Goal: Information Seeking & Learning: Understand process/instructions

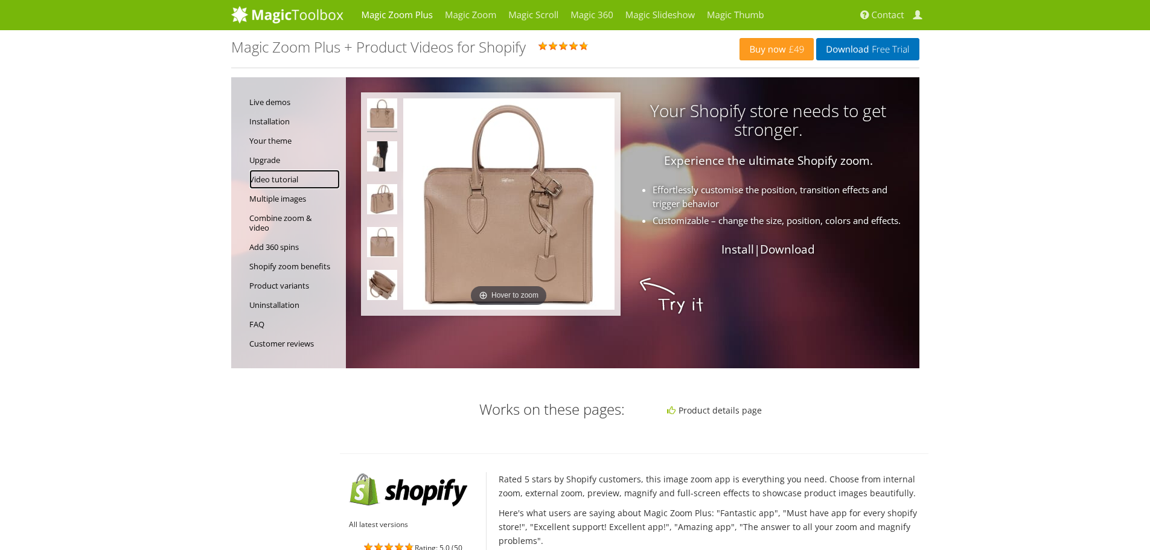
click at [265, 180] on link "Video tutorial" at bounding box center [294, 179] width 91 height 19
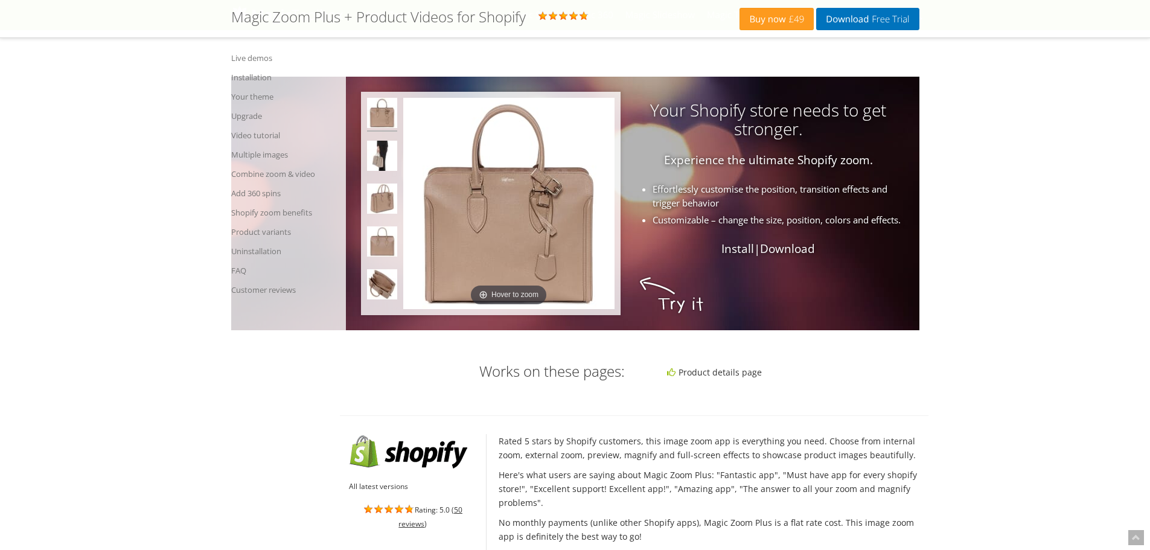
scroll to position [3954, 0]
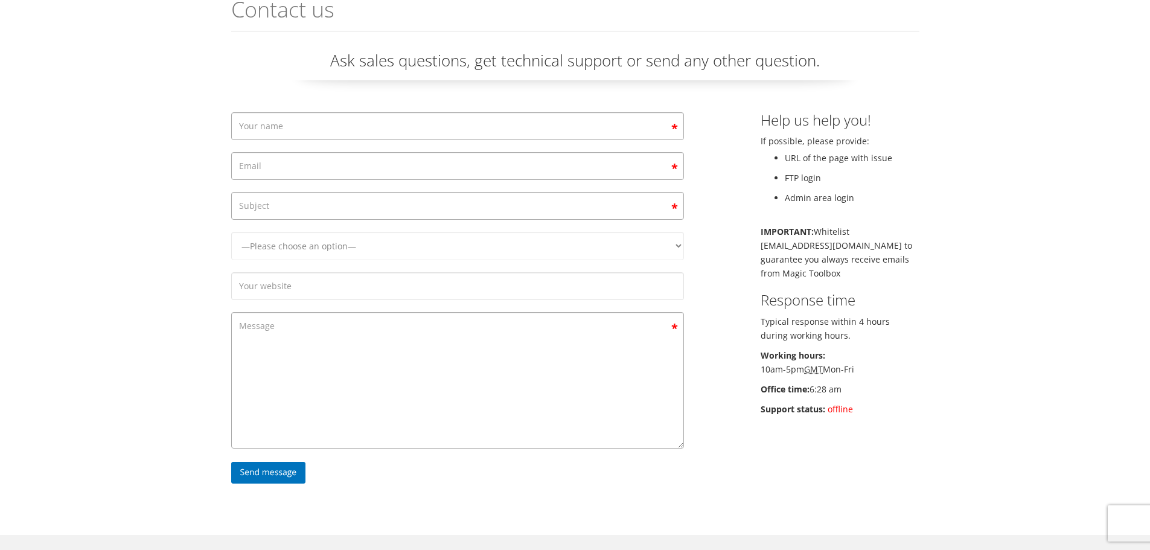
scroll to position [60, 0]
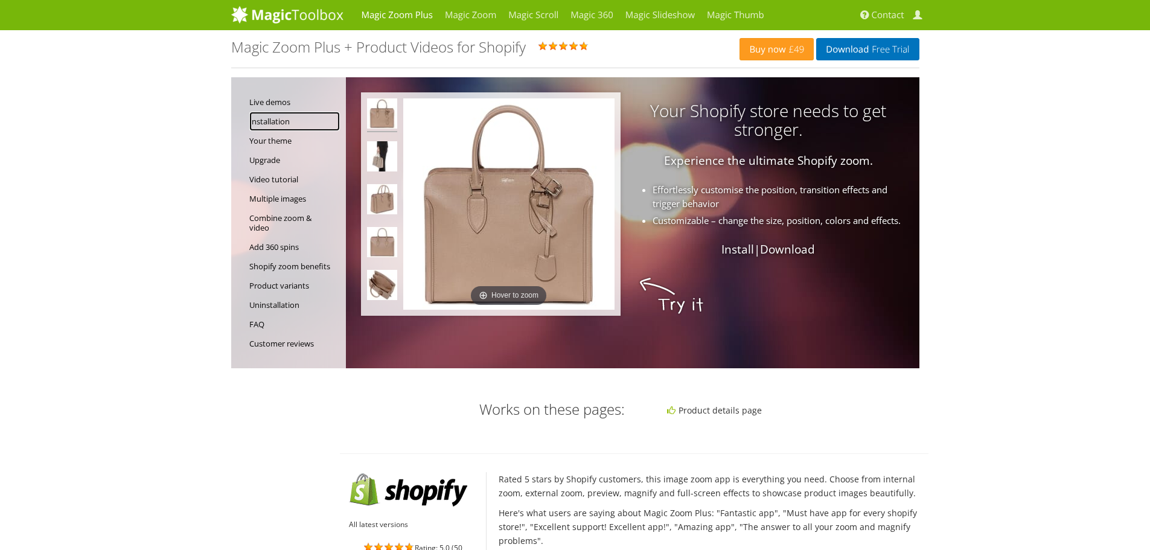
click at [277, 121] on link "Installation" at bounding box center [294, 121] width 91 height 19
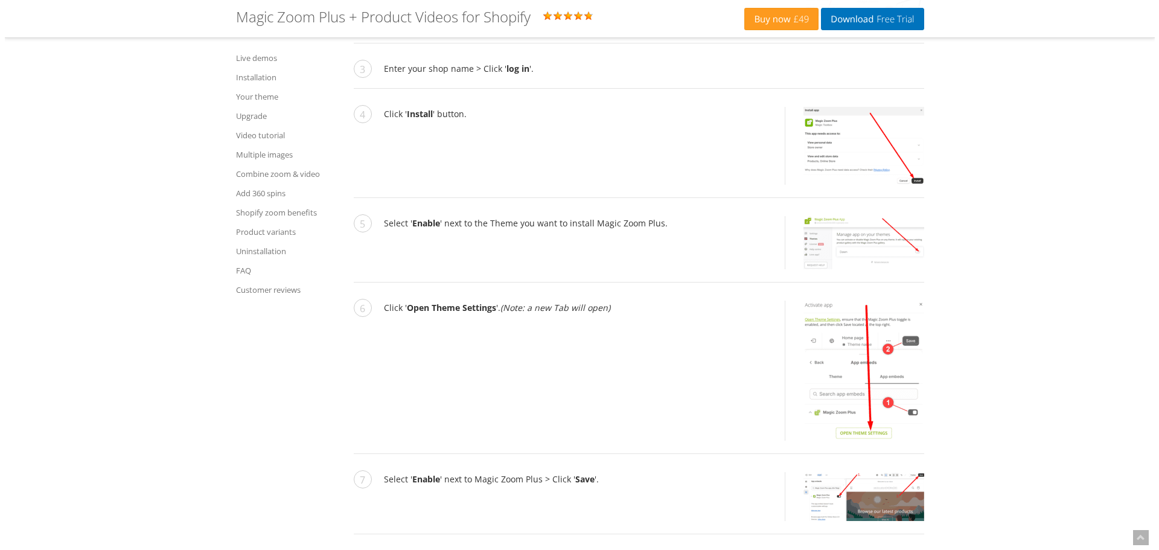
scroll to position [2404, 0]
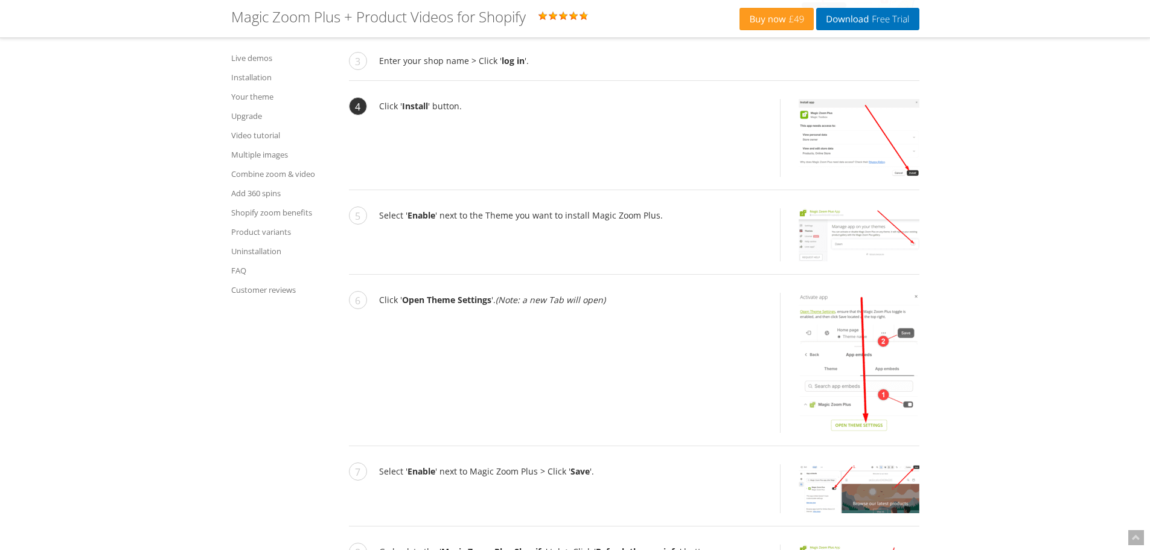
click at [856, 177] on img at bounding box center [859, 138] width 121 height 78
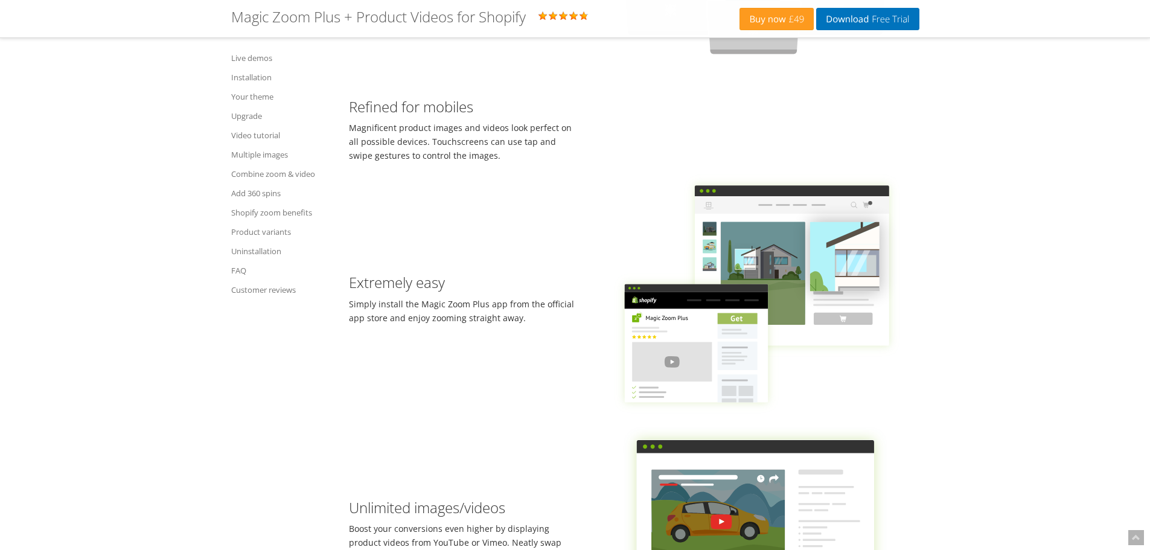
scroll to position [879, 0]
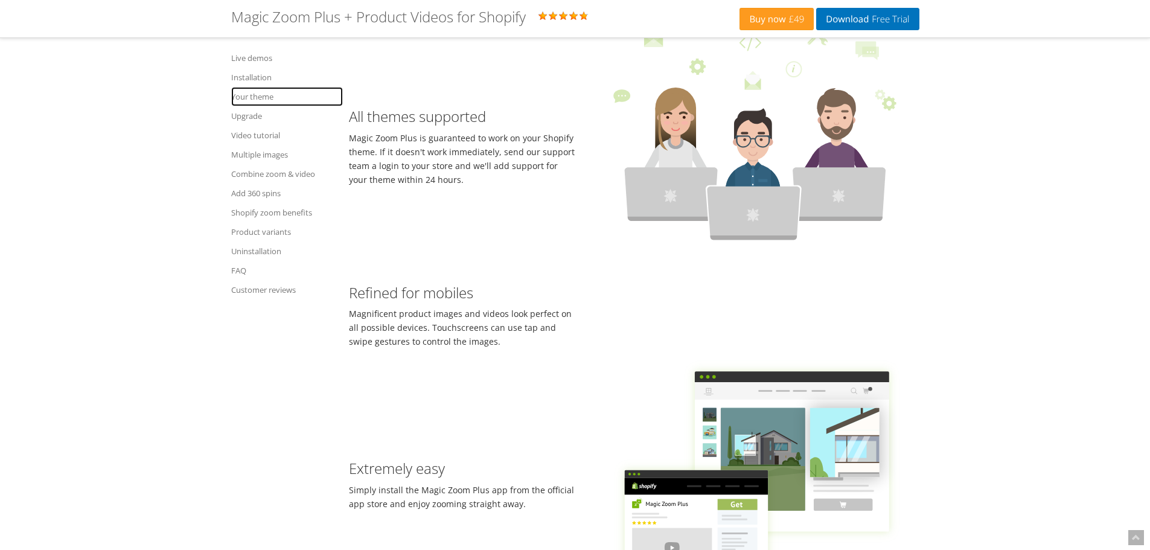
click at [253, 94] on link "Your theme" at bounding box center [287, 96] width 112 height 19
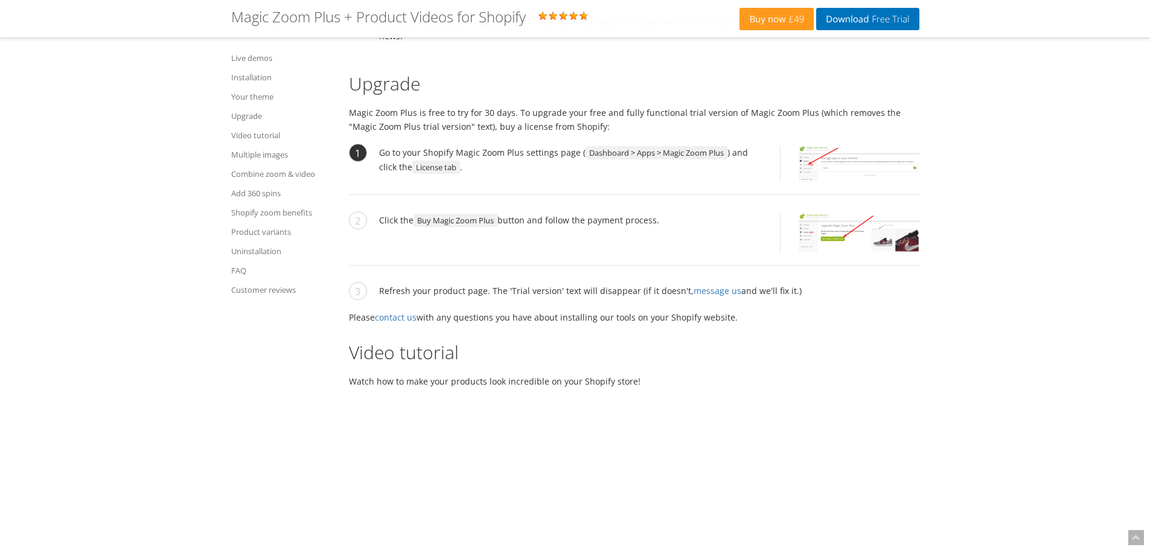
scroll to position [3523, 0]
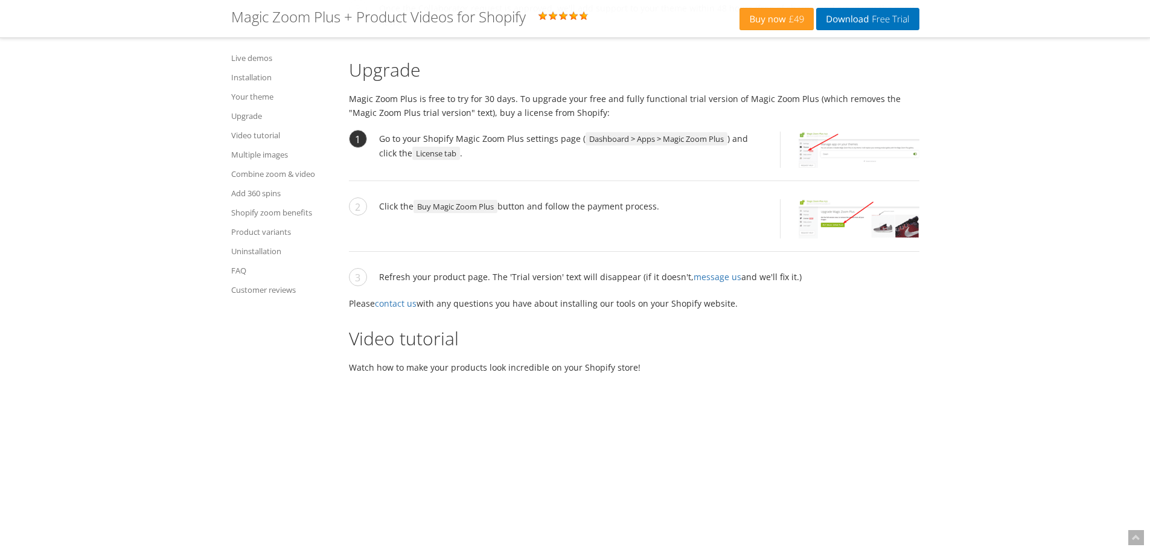
click at [819, 168] on img at bounding box center [859, 150] width 121 height 36
click at [839, 238] on img at bounding box center [859, 218] width 121 height 39
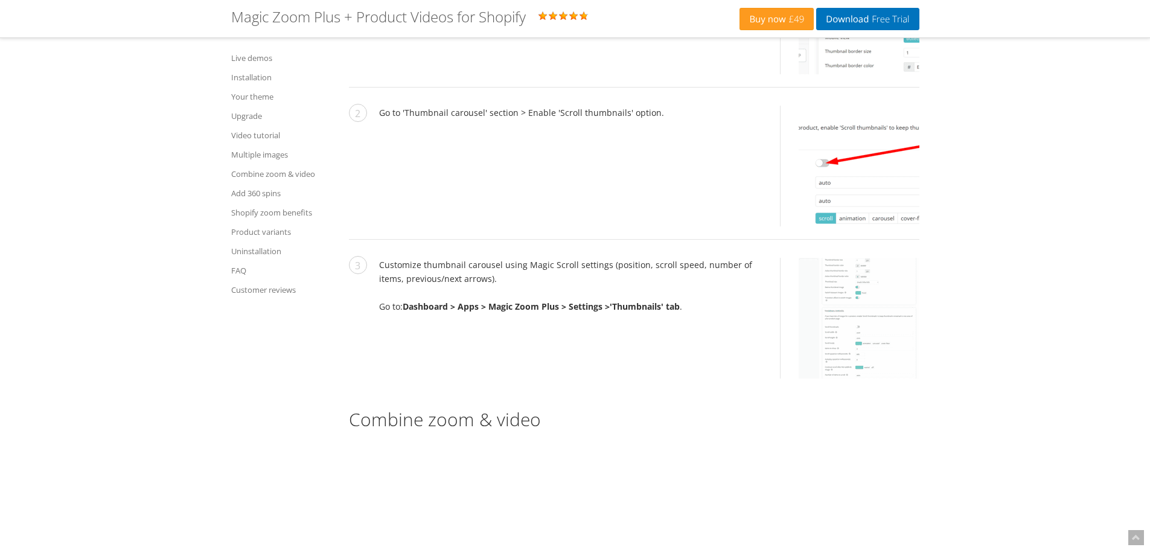
scroll to position [4489, 0]
click at [857, 74] on img at bounding box center [859, 13] width 121 height 121
click at [887, 226] on img at bounding box center [859, 165] width 121 height 121
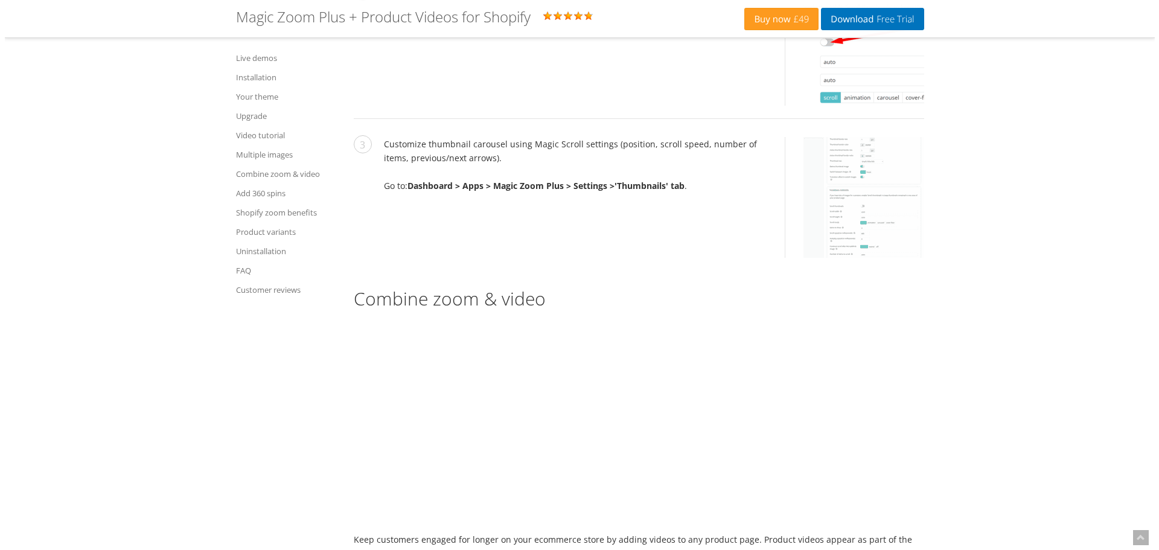
scroll to position [4609, 0]
click at [846, 257] on img at bounding box center [859, 196] width 121 height 121
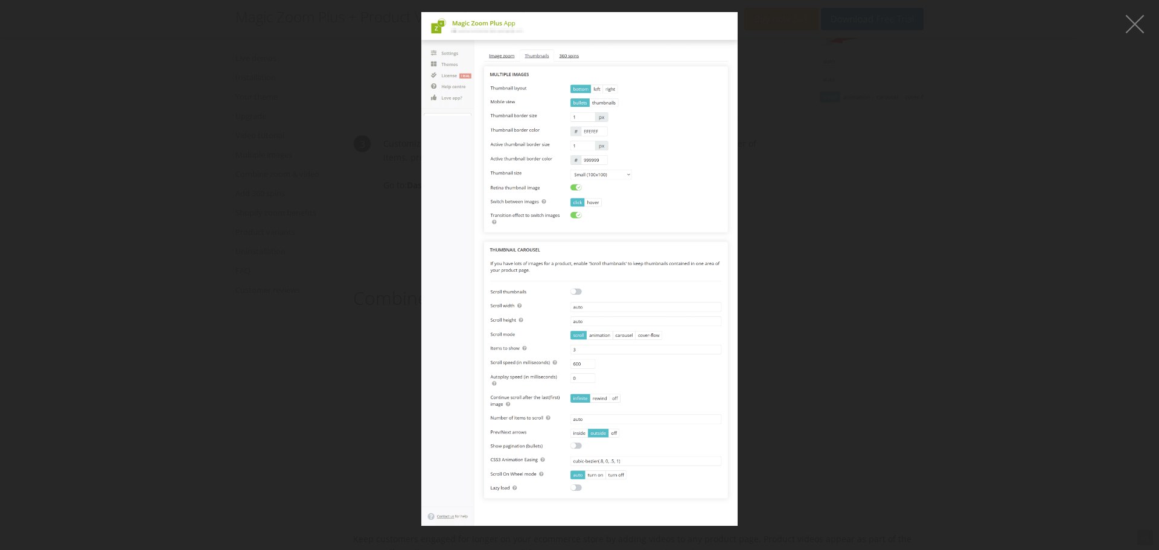
click at [504, 165] on img at bounding box center [579, 269] width 316 height 514
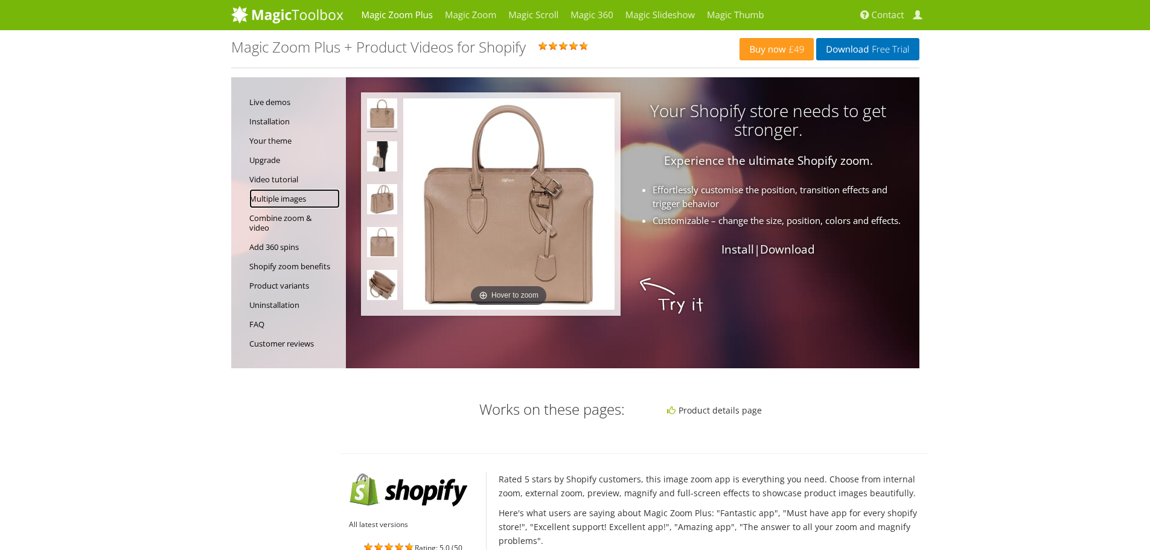
click at [296, 199] on link "Multiple images" at bounding box center [294, 198] width 91 height 19
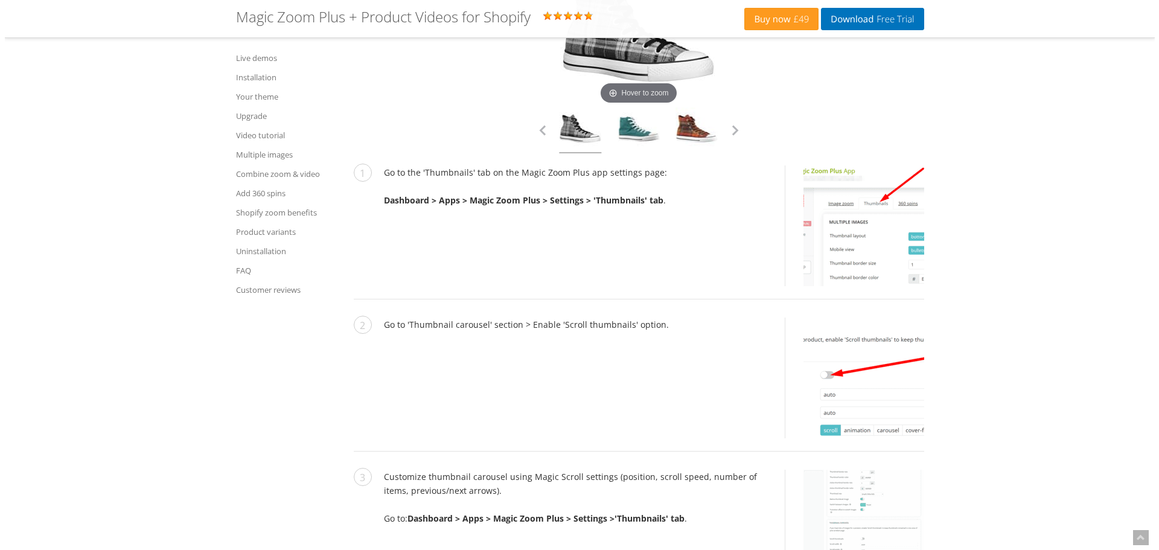
scroll to position [4350, 0]
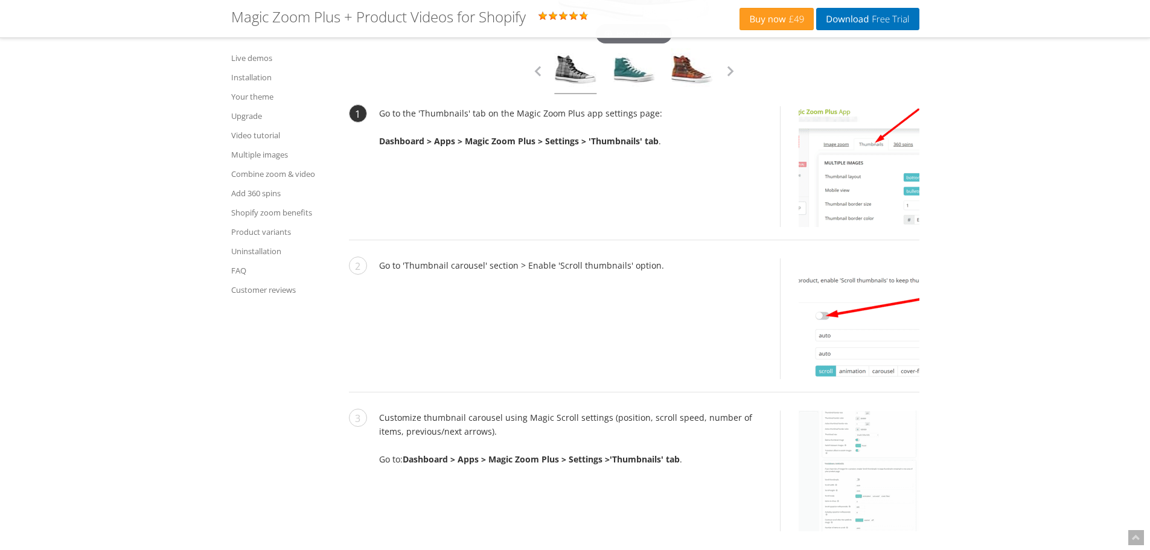
click at [840, 227] on img at bounding box center [859, 166] width 121 height 121
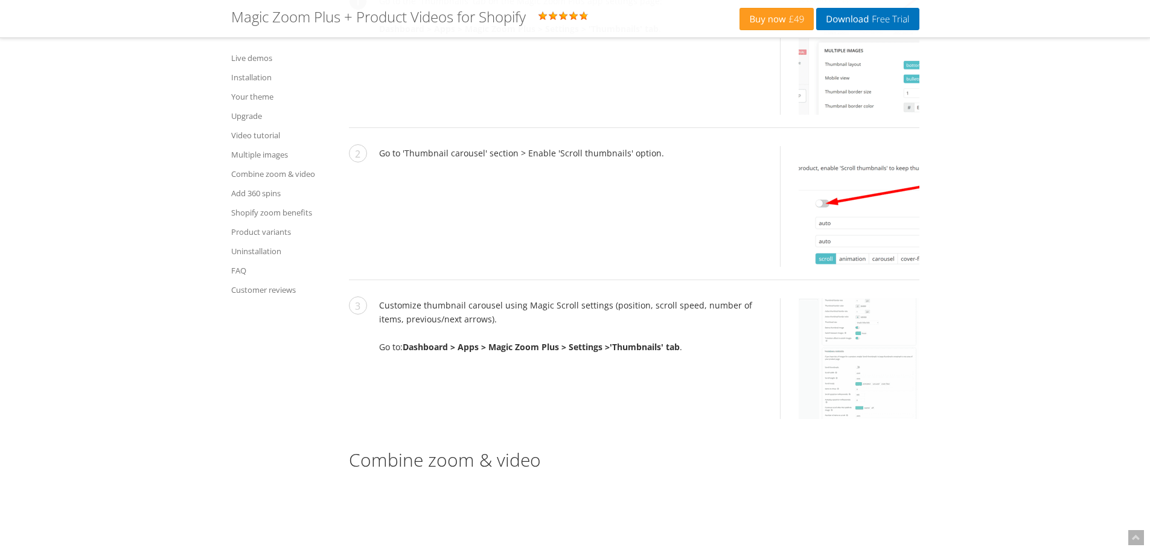
scroll to position [4470, 0]
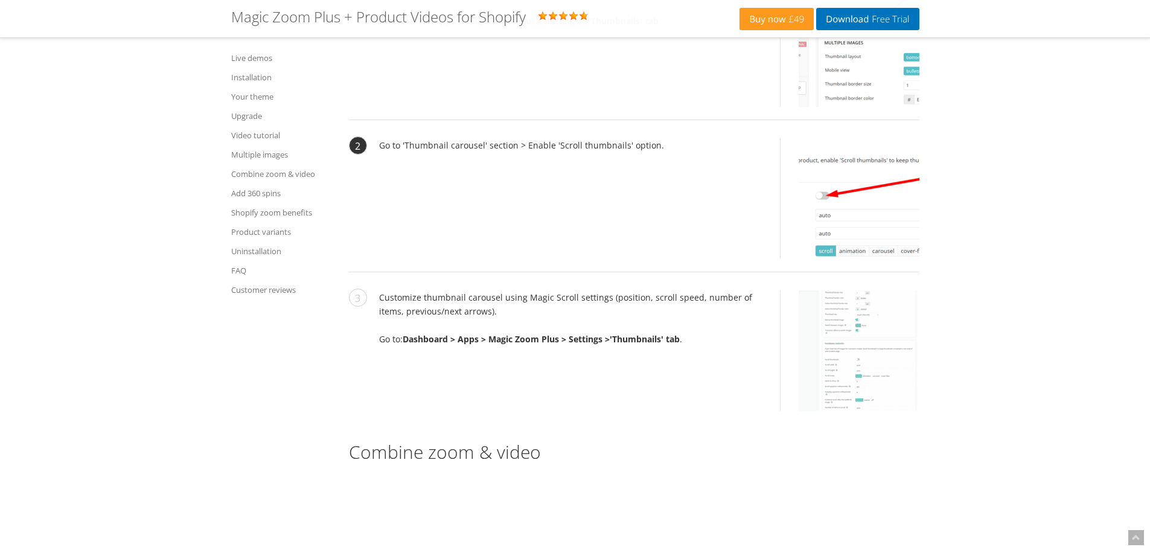
click at [854, 259] on img at bounding box center [859, 198] width 121 height 121
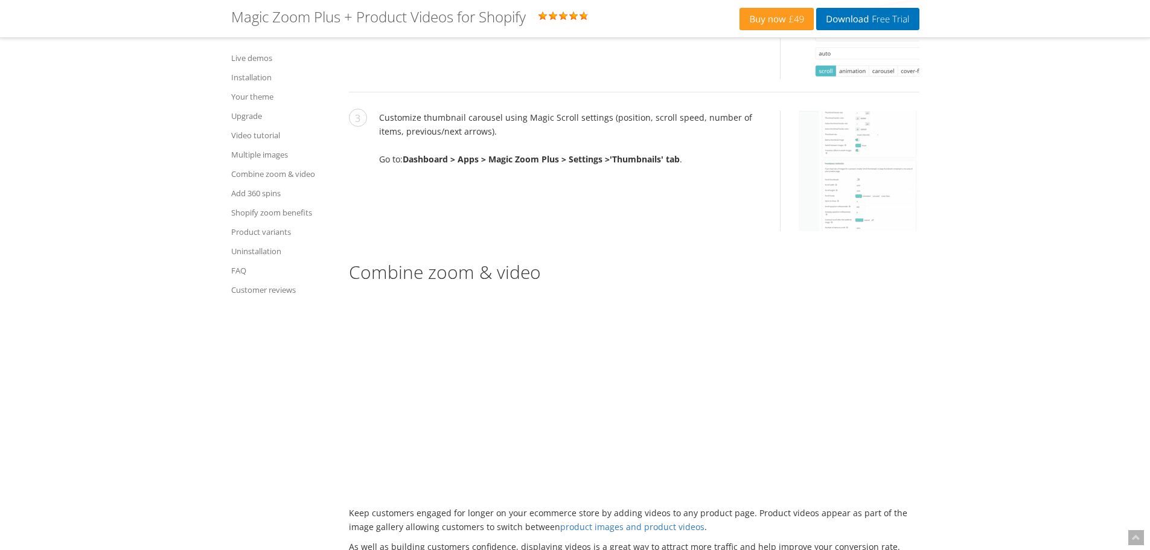
scroll to position [4652, 0]
click at [859, 230] on img at bounding box center [859, 169] width 121 height 121
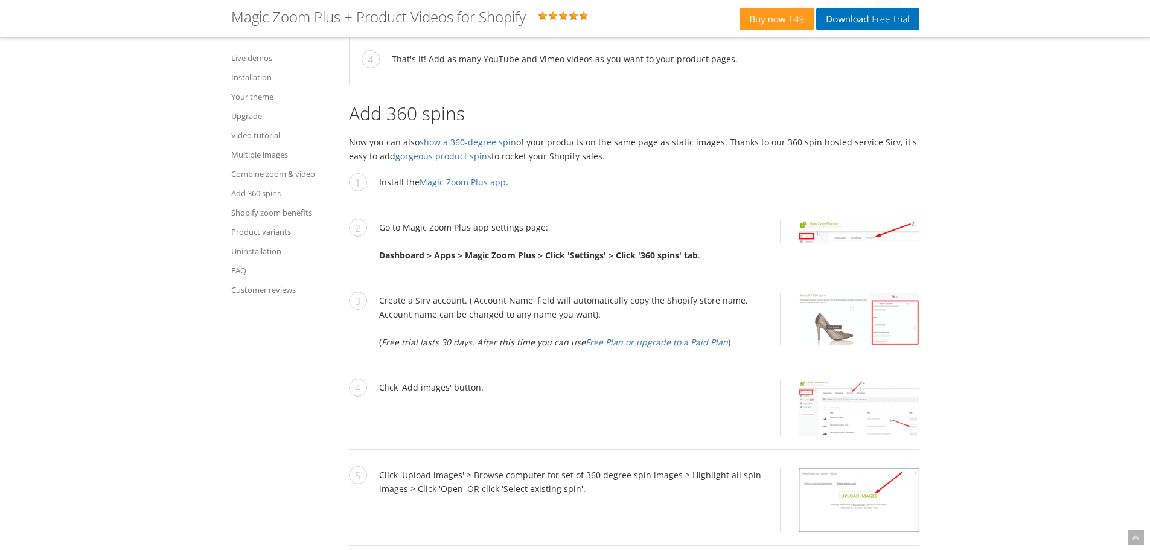
scroll to position [5799, 0]
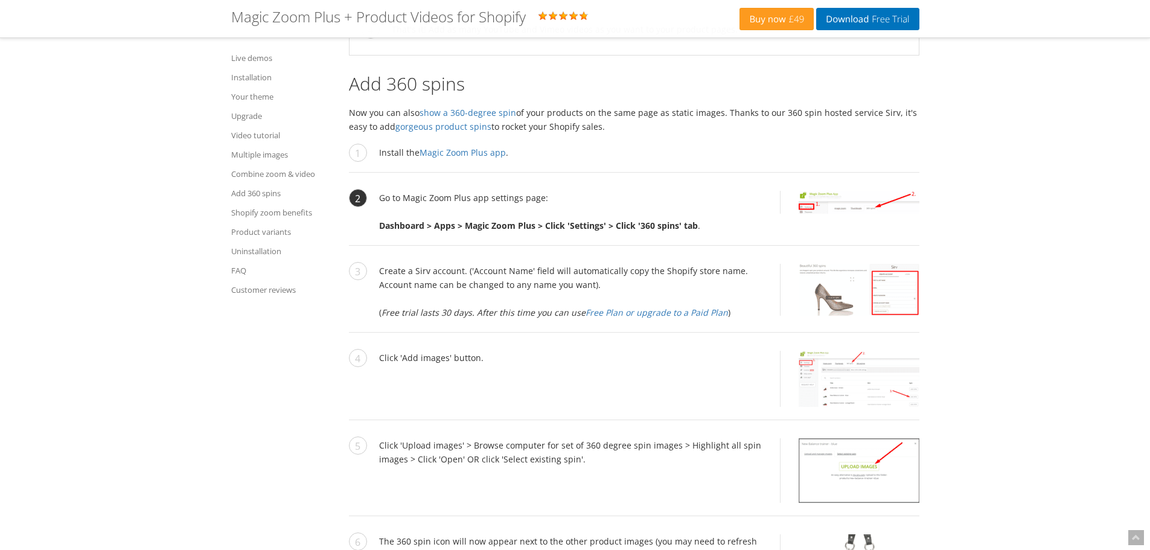
click at [836, 214] on img at bounding box center [859, 202] width 121 height 23
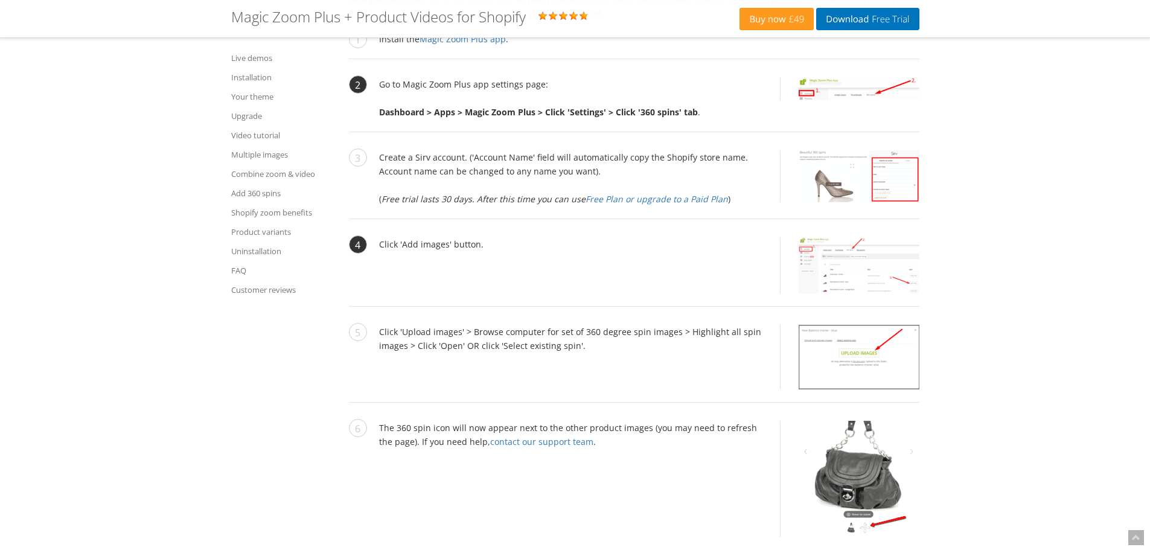
scroll to position [5919, 0]
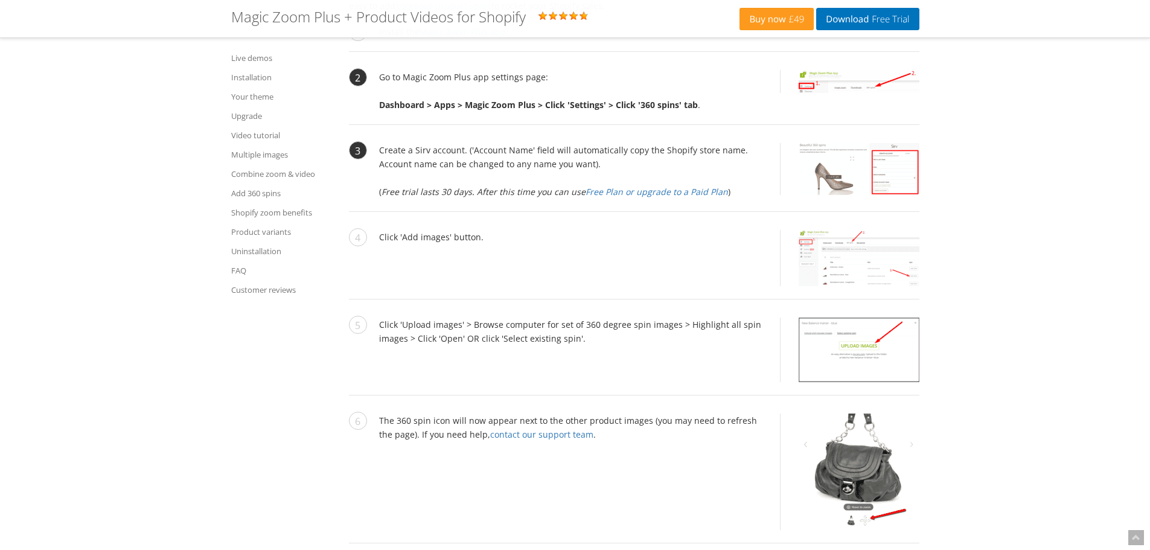
click at [847, 195] on img at bounding box center [859, 169] width 121 height 52
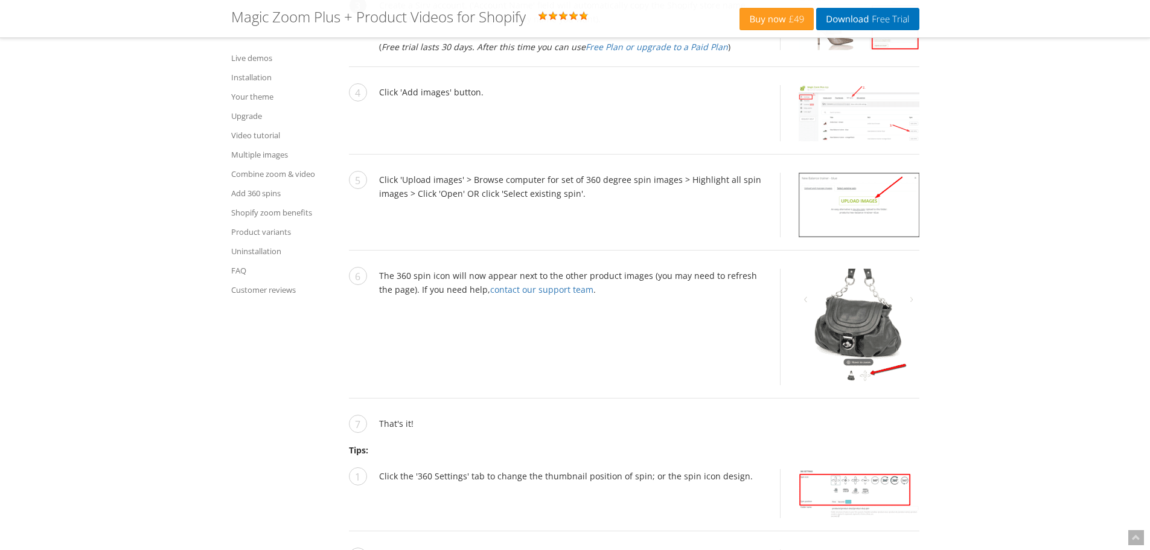
scroll to position [6100, 0]
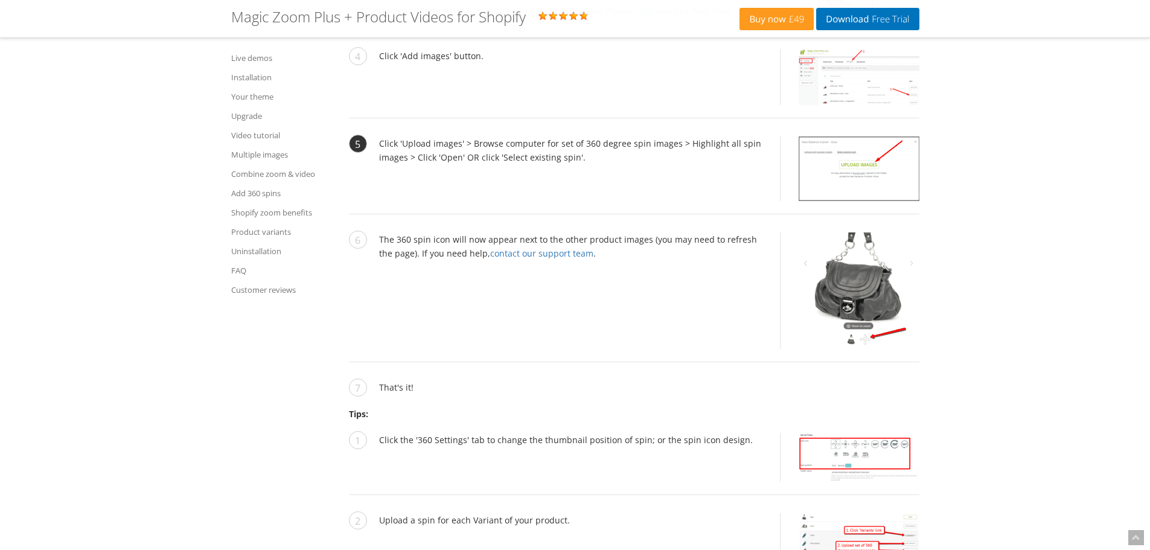
click at [863, 201] on img at bounding box center [859, 168] width 121 height 65
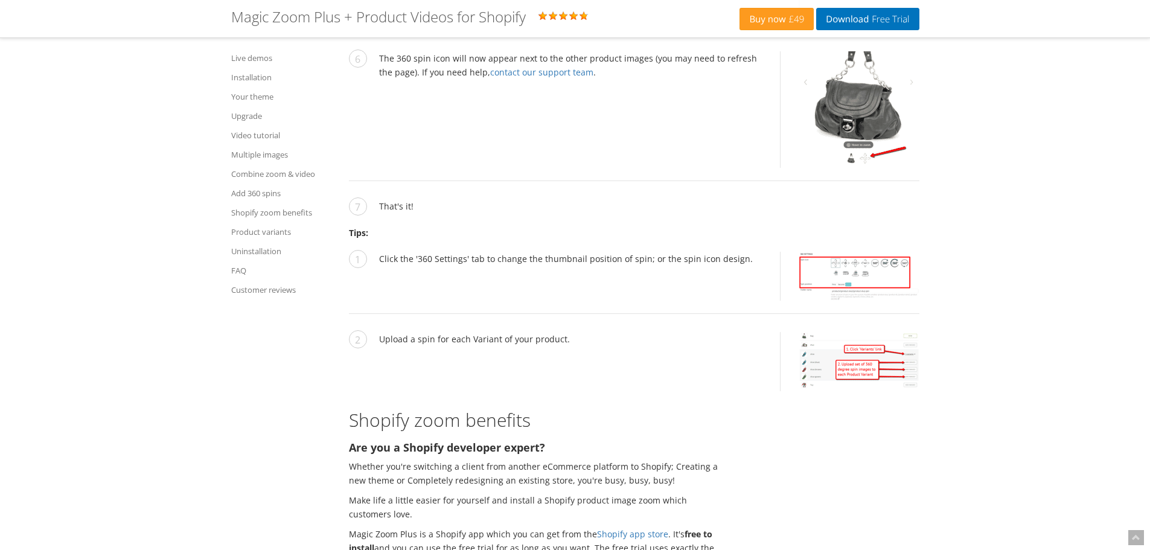
scroll to position [6342, 0]
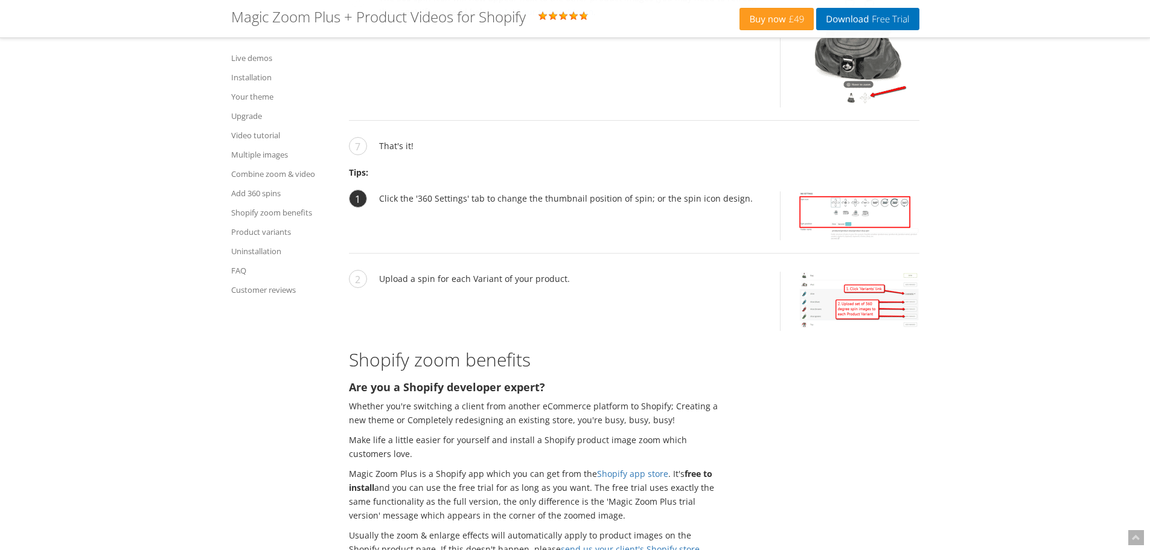
click at [850, 240] on img at bounding box center [859, 215] width 121 height 49
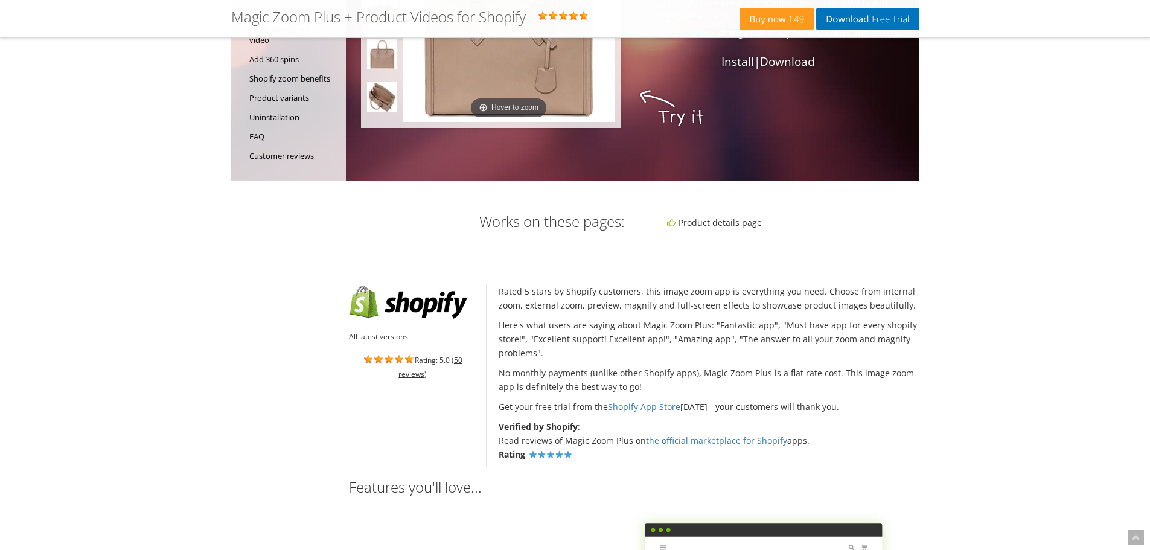
scroll to position [83, 0]
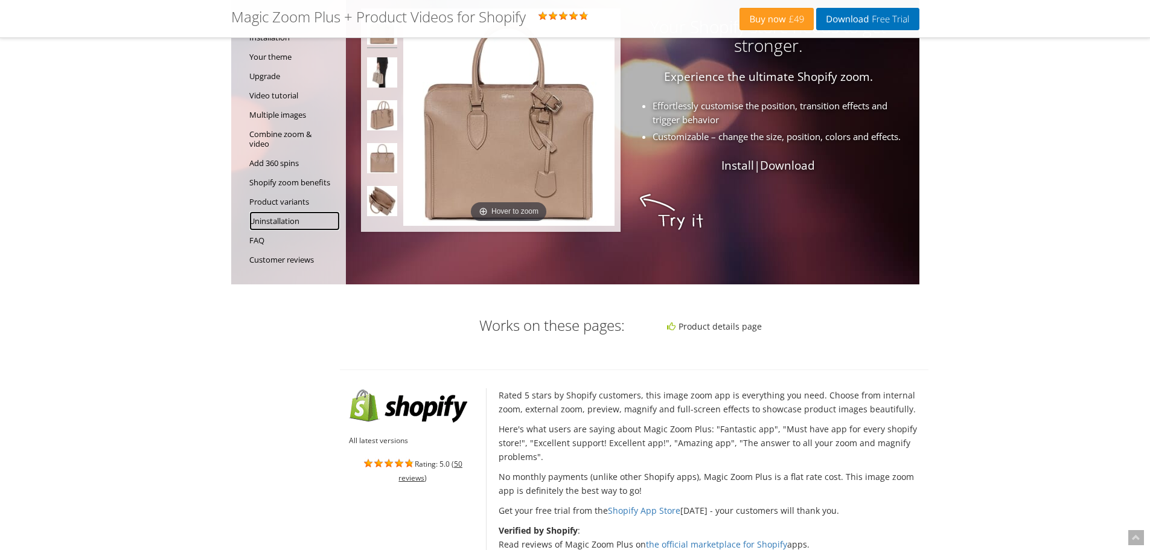
click at [267, 225] on link "Uninstallation" at bounding box center [294, 220] width 91 height 19
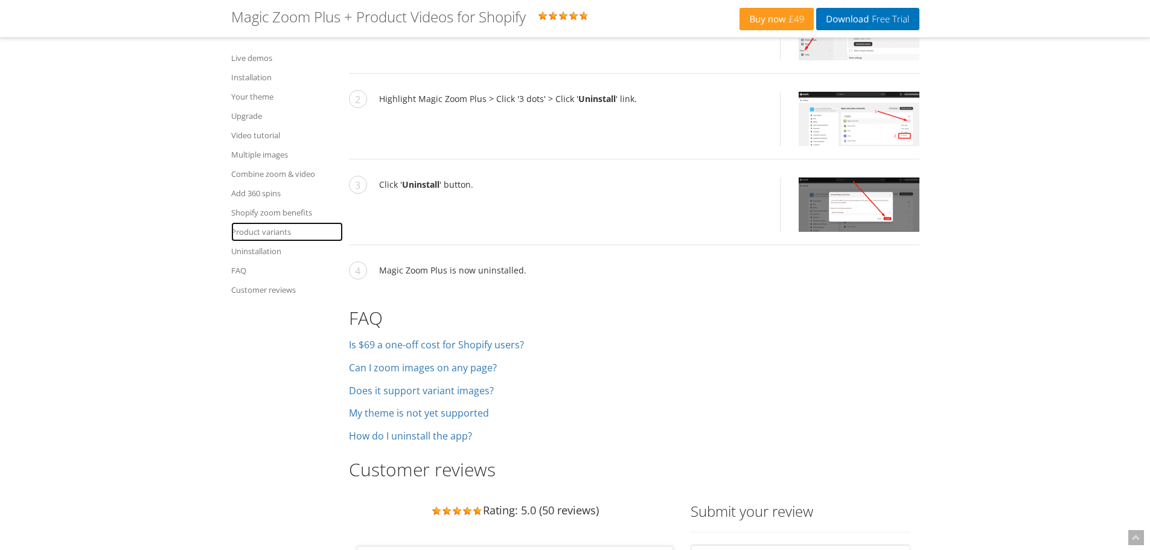
click at [263, 235] on link "Product variants" at bounding box center [287, 231] width 112 height 19
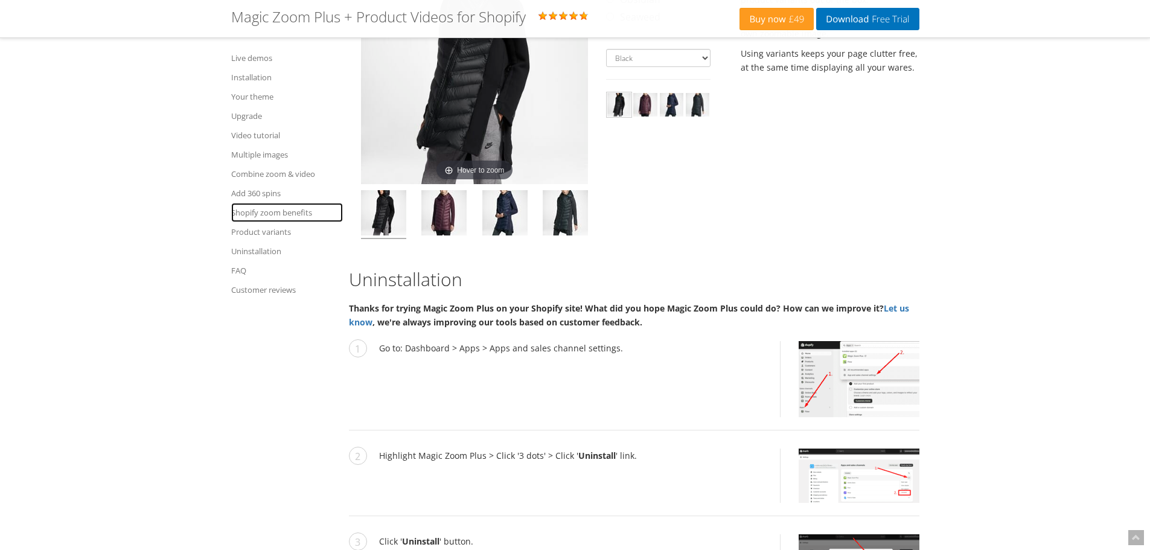
click at [276, 216] on link "Shopify zoom benefits" at bounding box center [287, 212] width 112 height 19
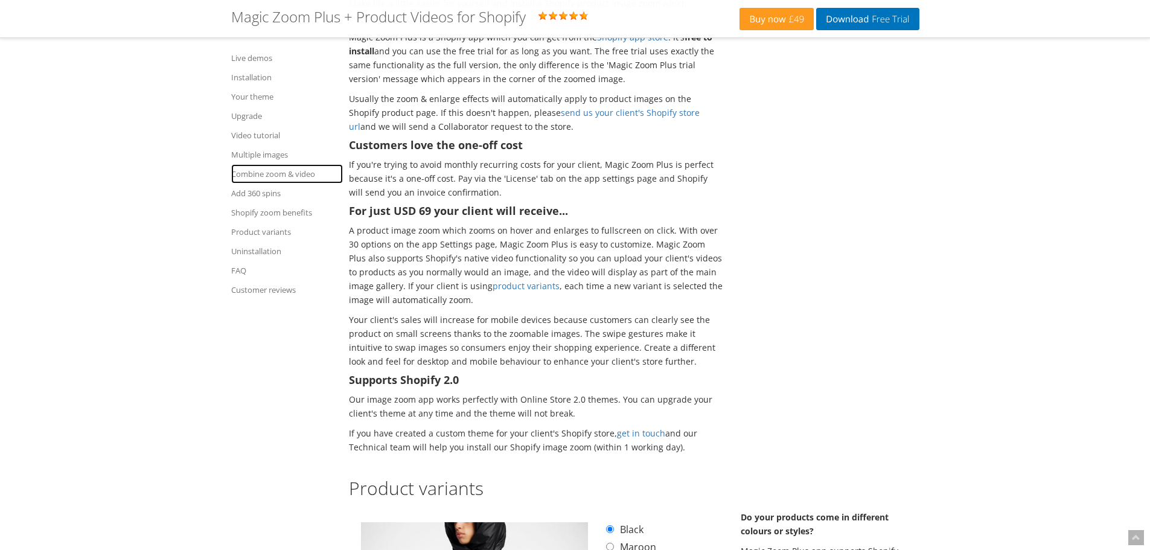
click at [270, 178] on link "Combine zoom & video" at bounding box center [287, 173] width 112 height 19
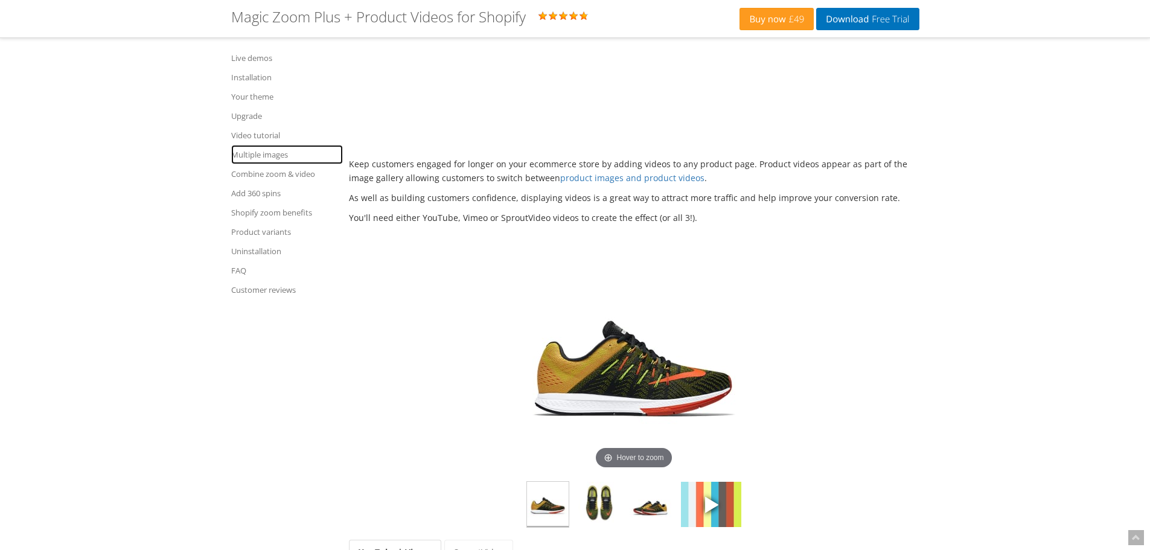
click at [269, 153] on link "Multiple images" at bounding box center [287, 154] width 112 height 19
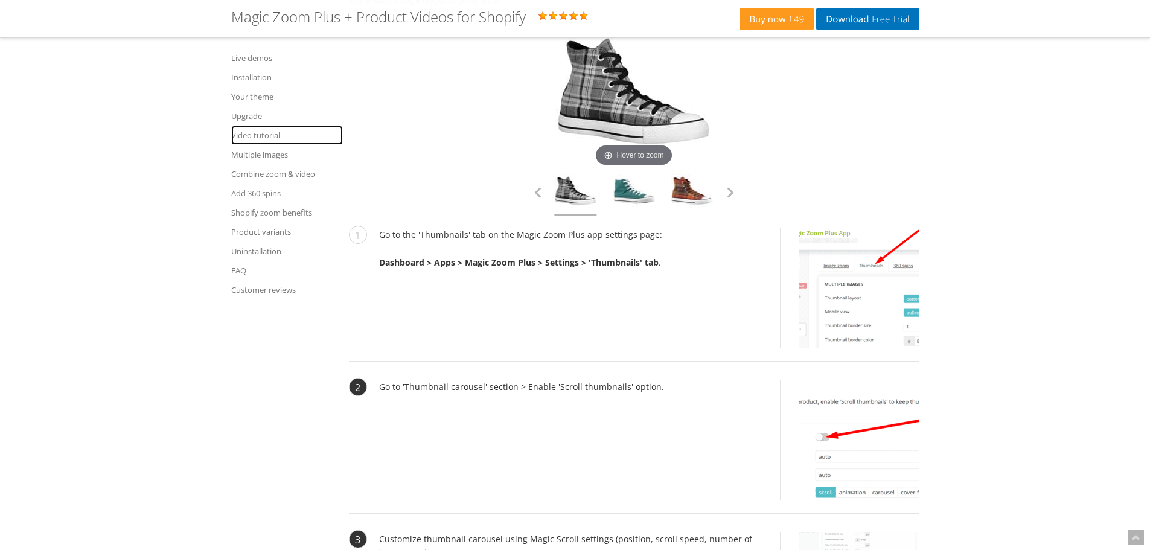
click at [261, 138] on link "Video tutorial" at bounding box center [287, 135] width 112 height 19
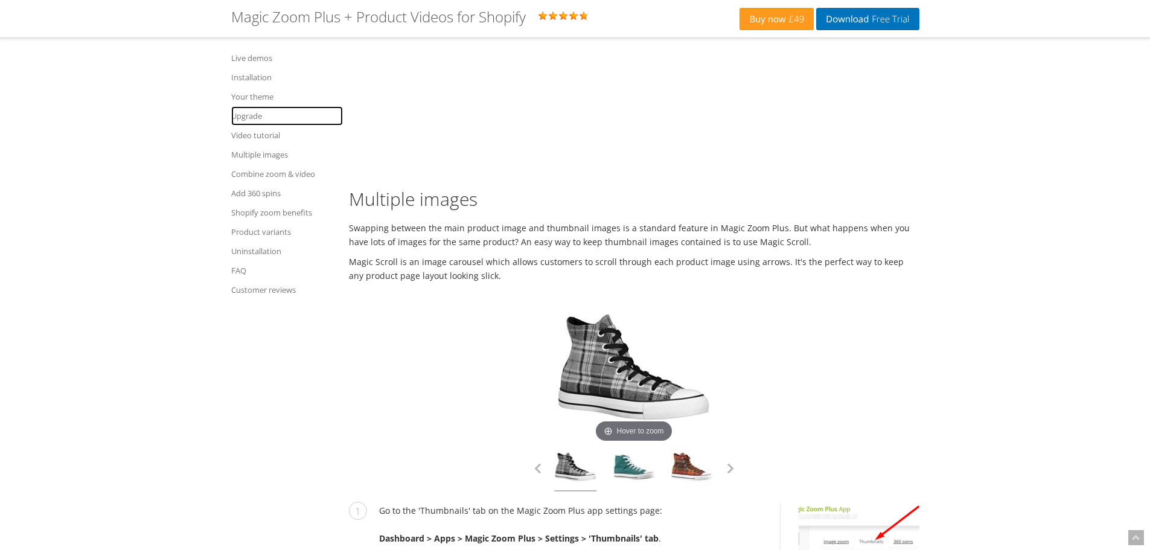
click at [254, 120] on link "Upgrade" at bounding box center [287, 115] width 112 height 19
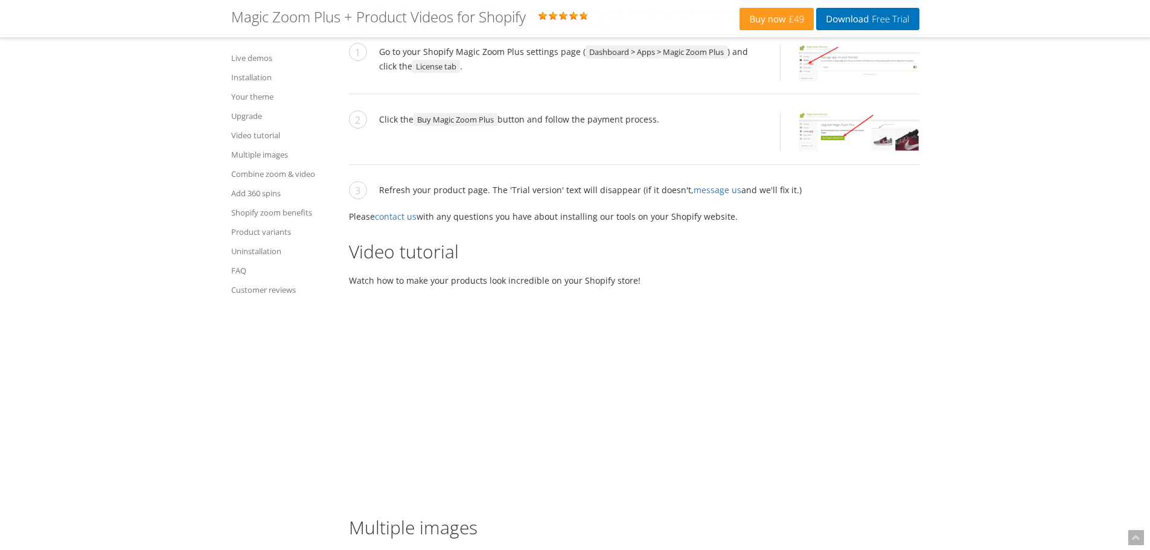
scroll to position [3488, 0]
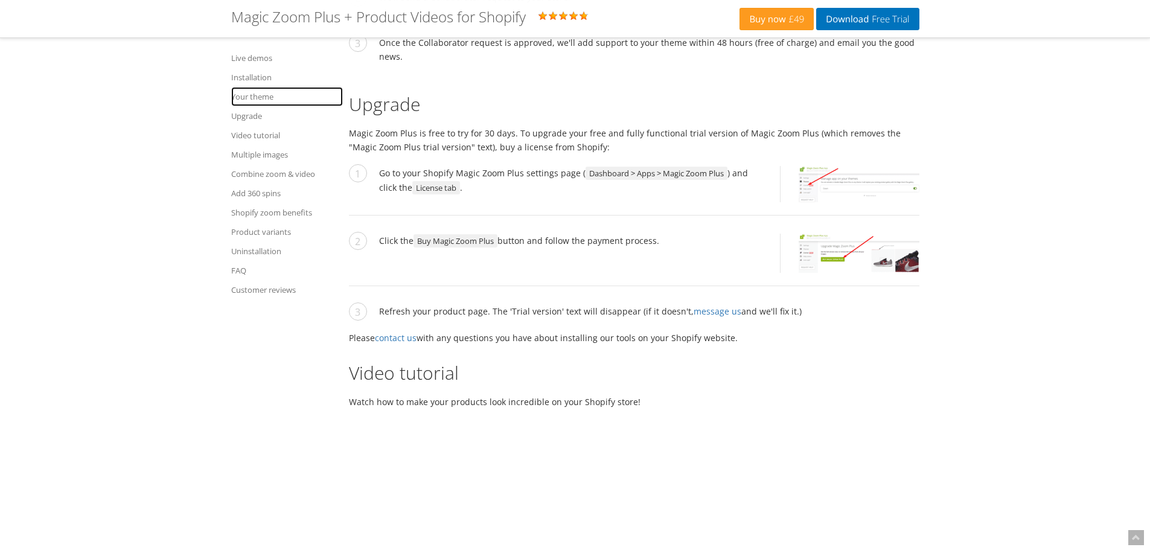
click at [253, 98] on link "Your theme" at bounding box center [287, 96] width 112 height 19
